Goal: Task Accomplishment & Management: Complete application form

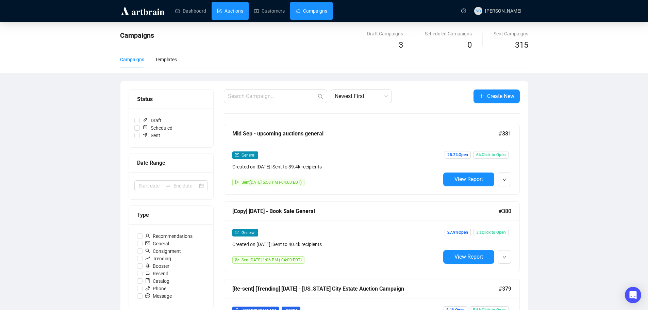
click at [220, 10] on link "Auctions" at bounding box center [230, 11] width 26 height 18
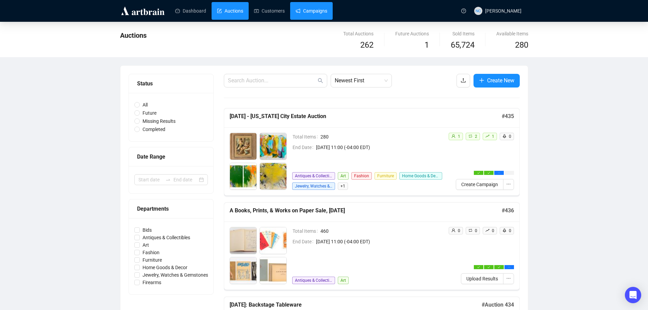
click at [319, 13] on link "Campaigns" at bounding box center [312, 11] width 32 height 18
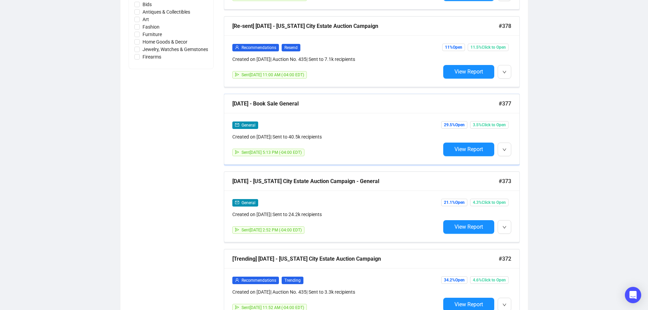
scroll to position [408, 0]
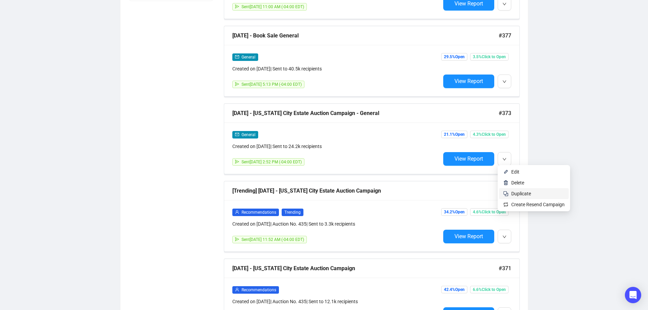
click at [533, 194] on span "Duplicate" at bounding box center [537, 193] width 53 height 7
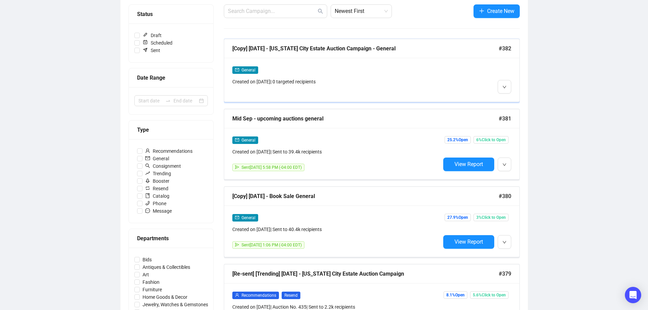
scroll to position [0, 0]
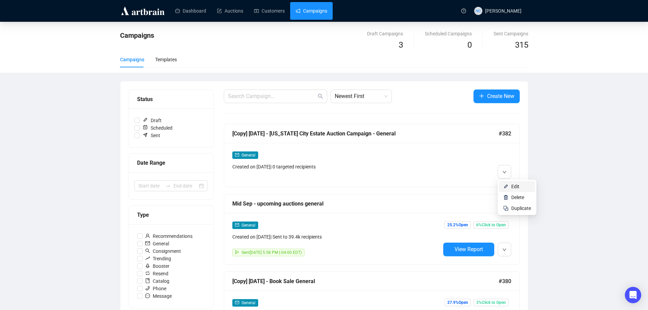
click at [512, 185] on span "Edit" at bounding box center [515, 186] width 8 height 5
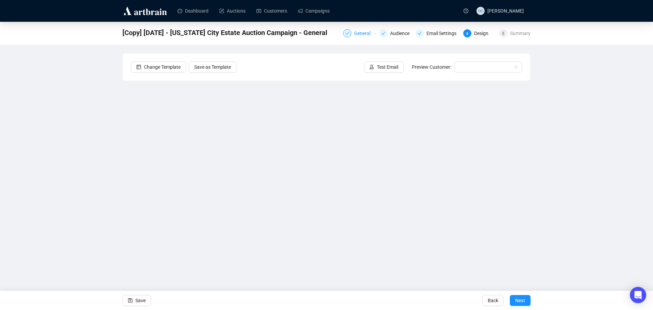
click at [362, 35] on div "General" at bounding box center [364, 33] width 20 height 8
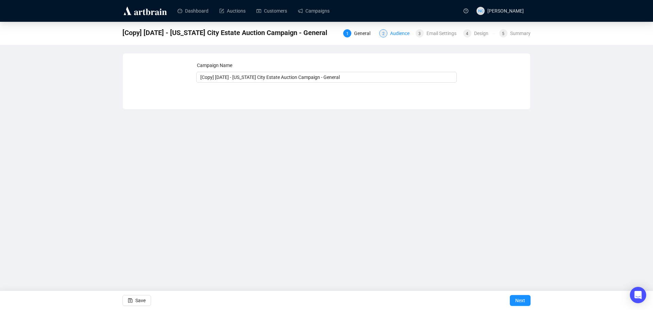
click at [394, 33] on div "Audience" at bounding box center [401, 33] width 23 height 8
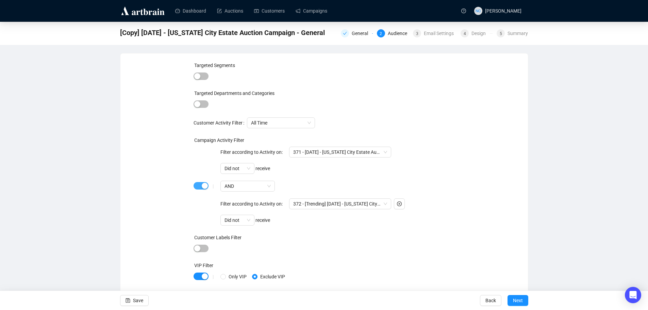
click at [203, 185] on div "button" at bounding box center [205, 186] width 6 height 6
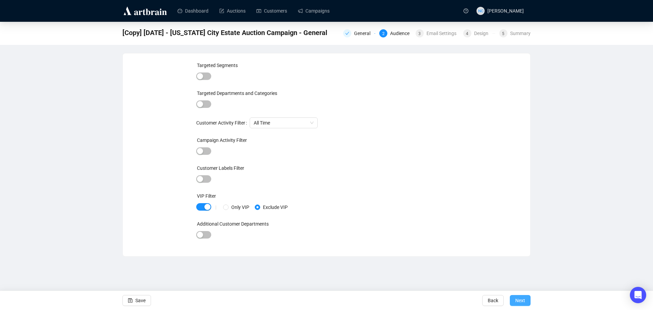
click at [524, 300] on span "Next" at bounding box center [520, 300] width 10 height 19
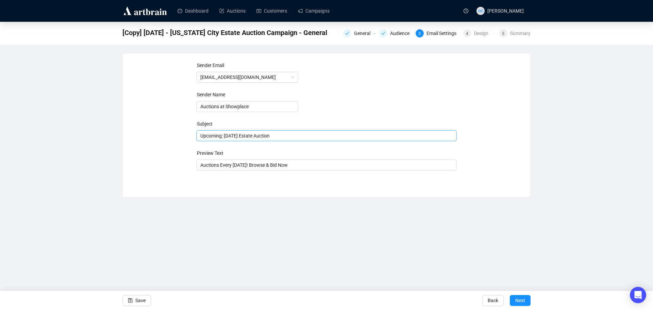
click at [257, 137] on span "Upcoming: [DATE] Estate Auction" at bounding box center [326, 135] width 261 height 5
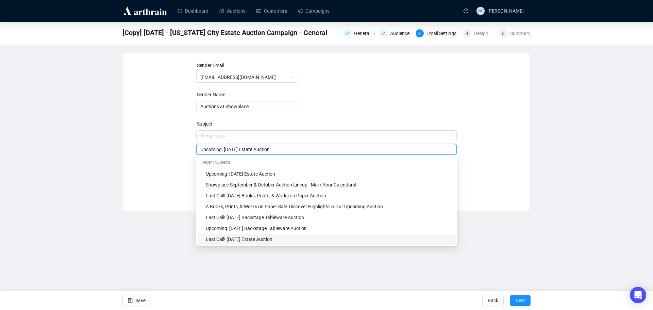
click at [310, 240] on div "Last Call! [DATE] Estate Auction" at bounding box center [329, 238] width 246 height 7
drag, startPoint x: 258, startPoint y: 149, endPoint x: 220, endPoint y: 149, distance: 37.8
click at [220, 149] on input "Last Call! [DATE] Estate Auction" at bounding box center [326, 149] width 253 height 7
type input "Last Call! [DATE] Estate Auction"
click at [506, 157] on div "Sender Email [EMAIL_ADDRESS][DOMAIN_NAME] Sender Name Auctions at Showplace Sub…" at bounding box center [326, 127] width 391 height 131
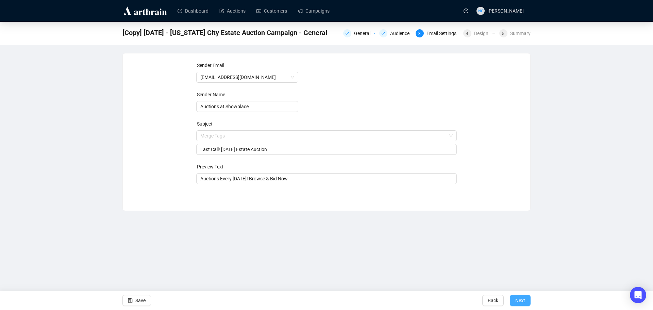
click at [525, 301] on span "Next" at bounding box center [520, 300] width 10 height 19
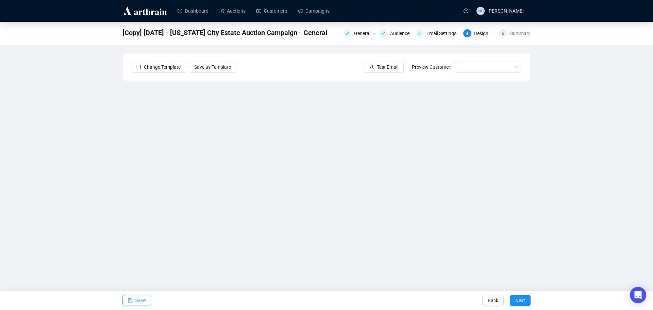
click at [139, 298] on span "Save" at bounding box center [140, 300] width 10 height 19
click at [144, 301] on span "Save" at bounding box center [140, 300] width 10 height 19
click at [140, 301] on span "Save" at bounding box center [140, 300] width 10 height 19
click at [138, 300] on span "Save" at bounding box center [140, 300] width 10 height 19
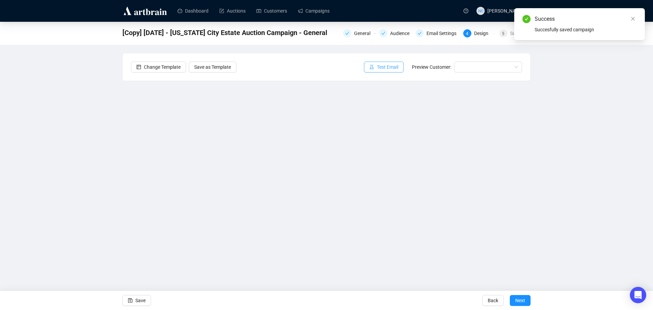
click at [394, 66] on span "Test Email" at bounding box center [387, 66] width 21 height 7
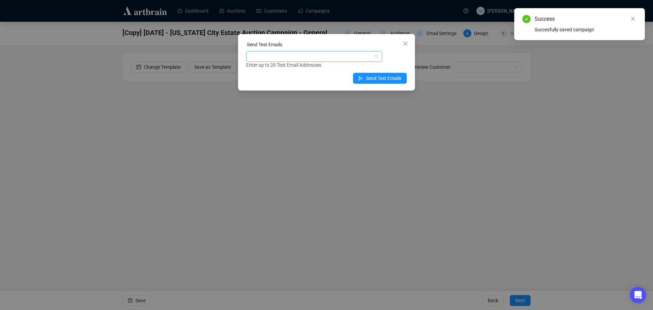
click at [315, 53] on div at bounding box center [311, 57] width 126 height 10
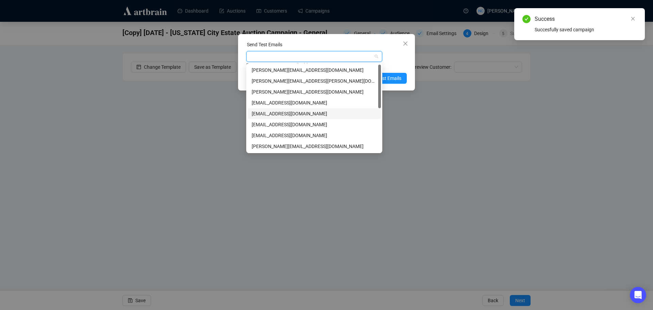
scroll to position [87, 0]
click at [314, 104] on div "[EMAIL_ADDRESS][DOMAIN_NAME]" at bounding box center [314, 102] width 125 height 7
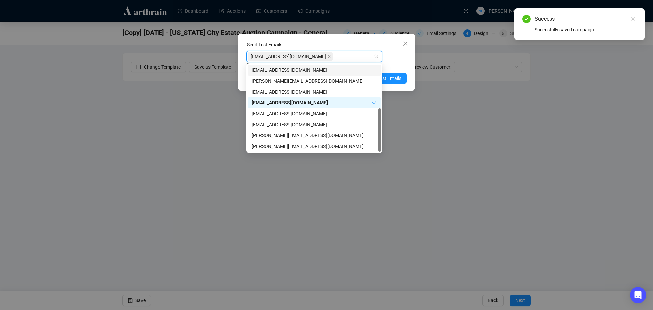
click at [393, 58] on div "[EMAIL_ADDRESS][DOMAIN_NAME] Enter up to 20 Test Email Addresses" at bounding box center [326, 60] width 161 height 18
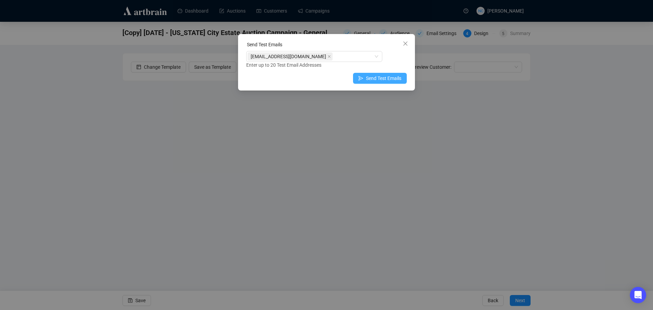
click at [381, 80] on span "Send Test Emails" at bounding box center [383, 78] width 35 height 7
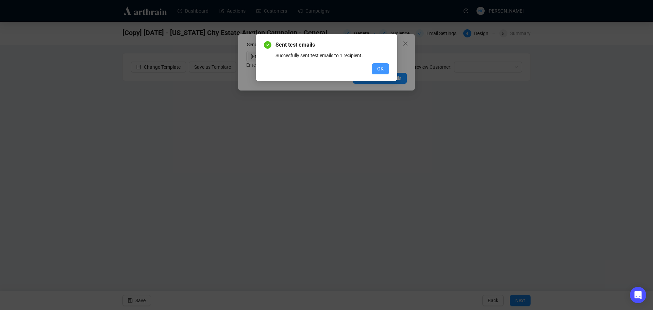
click at [380, 68] on span "OK" at bounding box center [380, 68] width 6 height 7
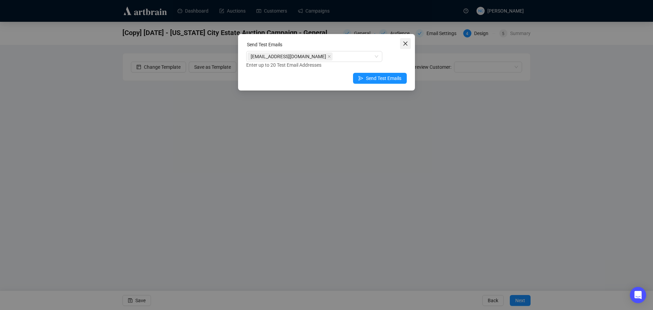
click at [404, 45] on icon "close" at bounding box center [405, 43] width 5 height 5
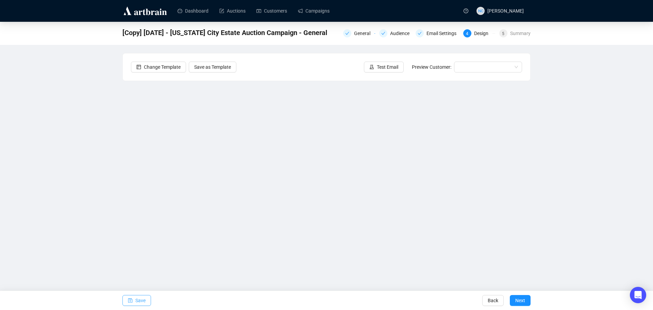
click at [144, 303] on span "Save" at bounding box center [140, 300] width 10 height 19
click at [145, 300] on button "Save" at bounding box center [136, 300] width 29 height 11
click at [140, 301] on span "Save" at bounding box center [140, 300] width 10 height 19
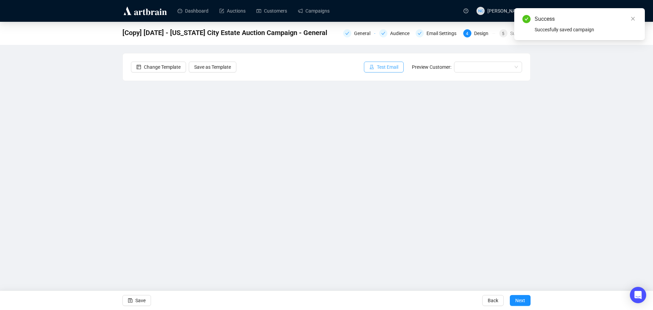
click at [386, 65] on span "Test Email" at bounding box center [387, 66] width 21 height 7
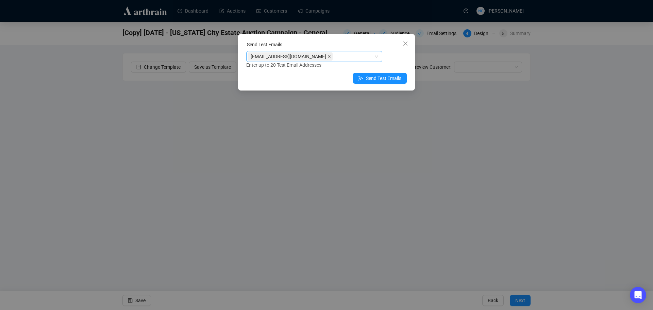
click at [328, 57] on icon "close" at bounding box center [329, 56] width 3 height 3
click at [348, 56] on div at bounding box center [311, 57] width 126 height 10
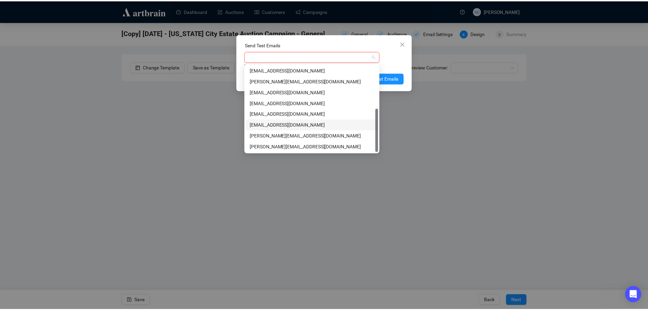
scroll to position [0, 0]
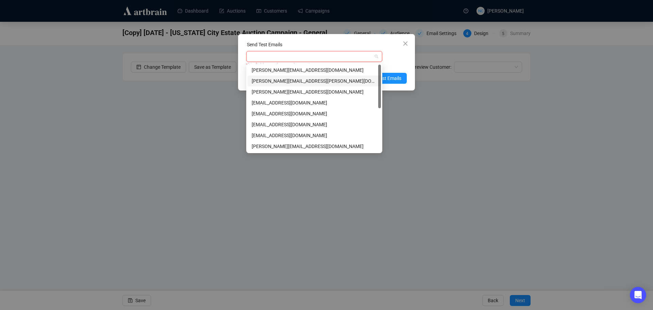
click at [329, 81] on div "[PERSON_NAME][EMAIL_ADDRESS][PERSON_NAME][DOMAIN_NAME]" at bounding box center [314, 80] width 125 height 7
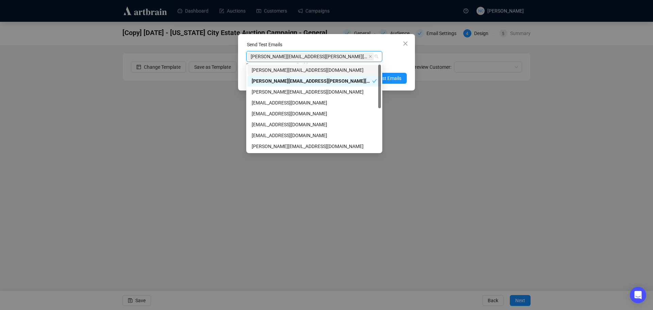
click at [337, 43] on div "Send Test Emails" at bounding box center [326, 46] width 161 height 10
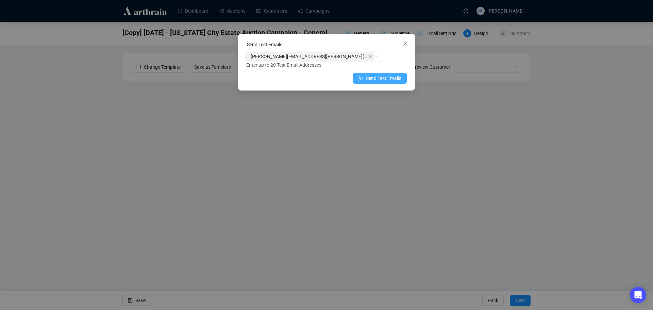
click at [384, 81] on span "Send Test Emails" at bounding box center [383, 78] width 35 height 7
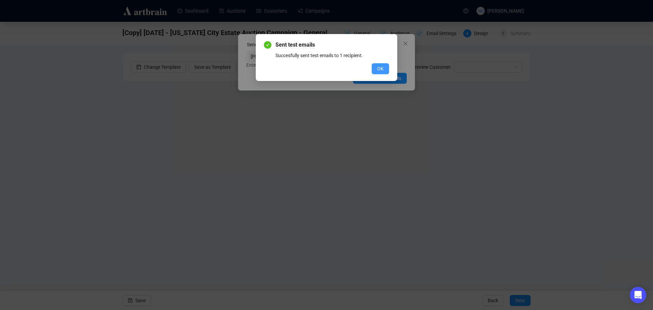
click at [383, 68] on span "OK" at bounding box center [380, 68] width 6 height 7
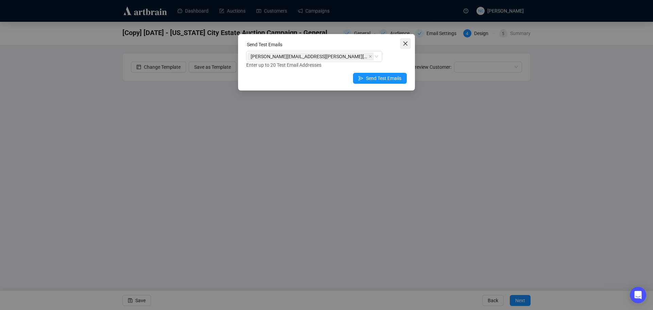
click at [408, 43] on span "Close" at bounding box center [405, 43] width 11 height 5
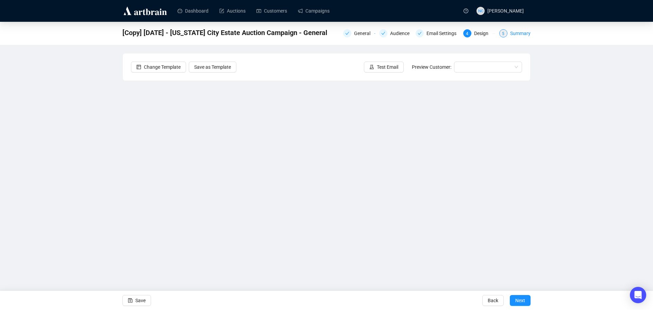
click at [515, 33] on div "Summary" at bounding box center [520, 33] width 20 height 8
